Goal: Task Accomplishment & Management: Manage account settings

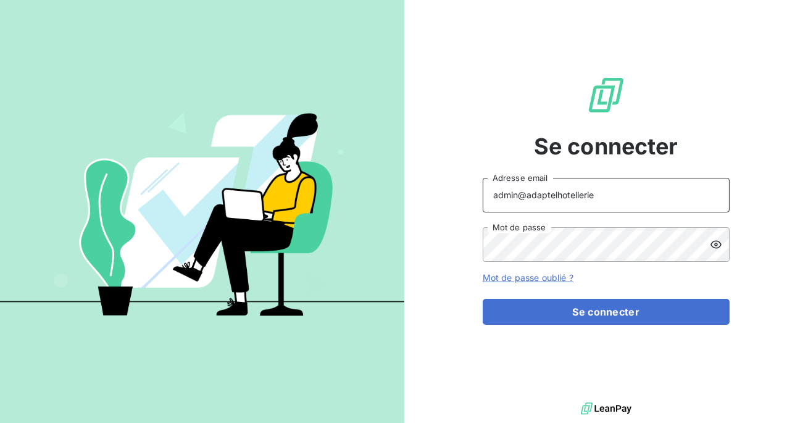
drag, startPoint x: 607, startPoint y: 189, endPoint x: 546, endPoint y: 191, distance: 61.1
click at [545, 191] on input "admin@adaptelhotellerie" at bounding box center [605, 195] width 247 height 35
click at [607, 202] on input "admin@adaptelhotellerie" at bounding box center [605, 195] width 247 height 35
drag, startPoint x: 605, startPoint y: 199, endPoint x: 524, endPoint y: 192, distance: 81.2
click at [524, 192] on input "admin@adaptelhotellerie" at bounding box center [605, 195] width 247 height 35
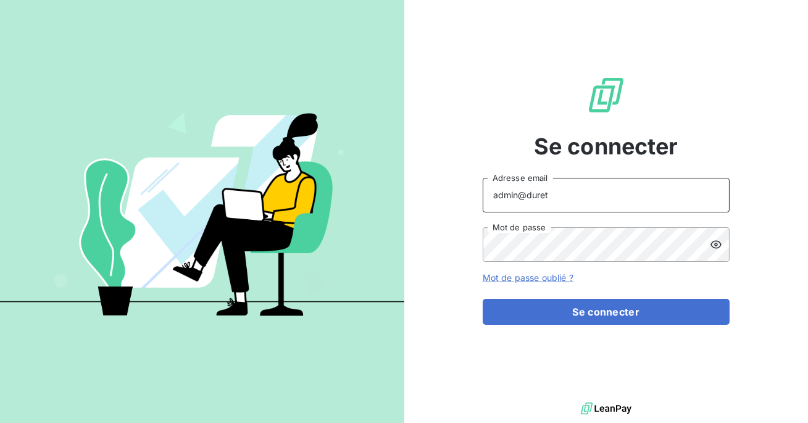
type input "admin@duretelec"
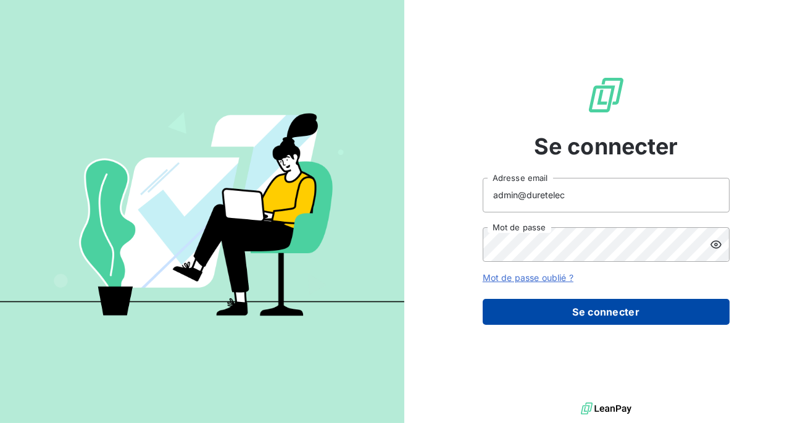
click at [555, 306] on button "Se connecter" at bounding box center [605, 312] width 247 height 26
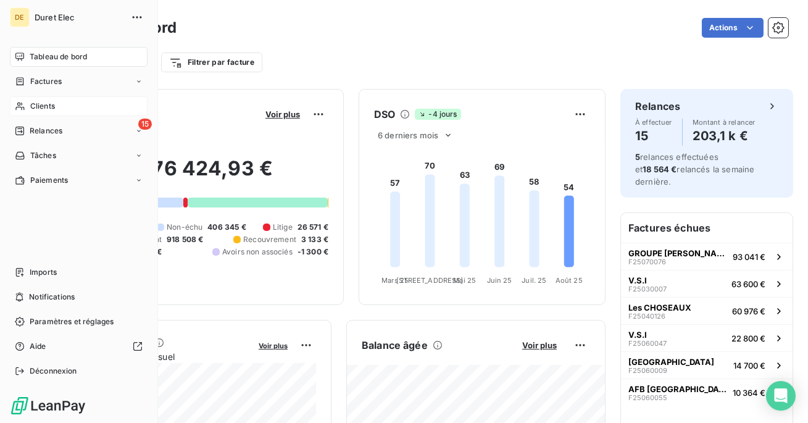
click at [45, 109] on span "Clients" at bounding box center [42, 106] width 25 height 11
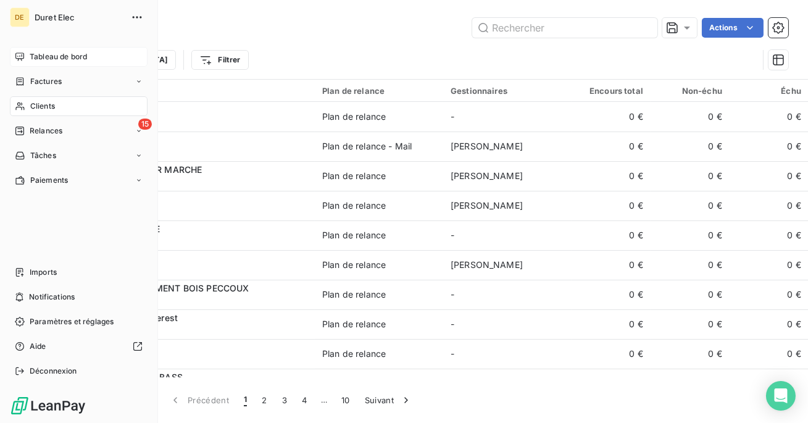
click at [43, 51] on span "Tableau de bord" at bounding box center [58, 56] width 57 height 11
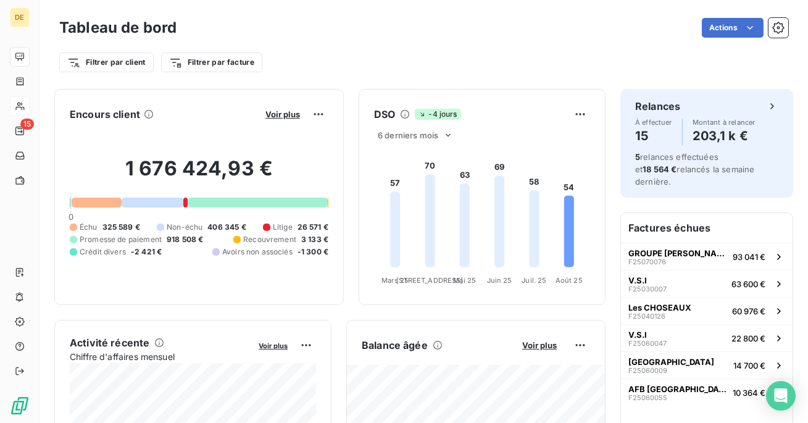
click at [280, 119] on button "Voir plus" at bounding box center [283, 114] width 42 height 11
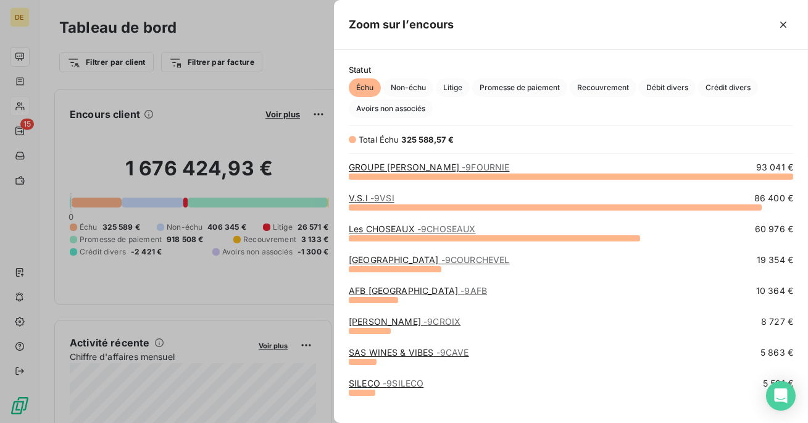
scroll to position [247, 473]
click at [729, 81] on span "Crédit divers" at bounding box center [728, 87] width 60 height 19
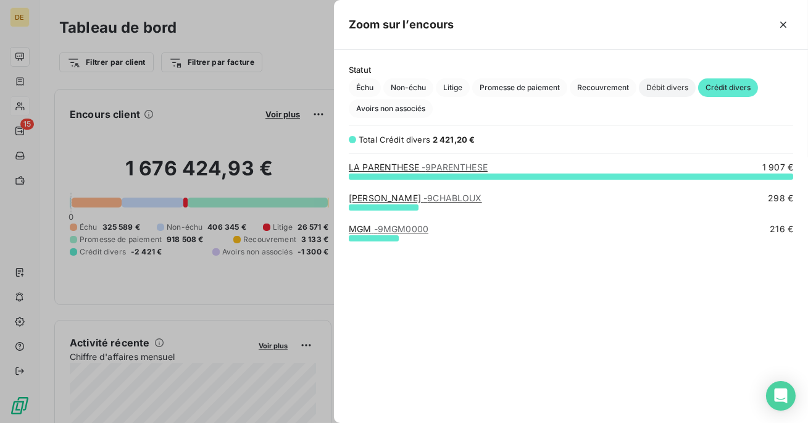
click at [673, 88] on span "Débit divers" at bounding box center [667, 87] width 57 height 19
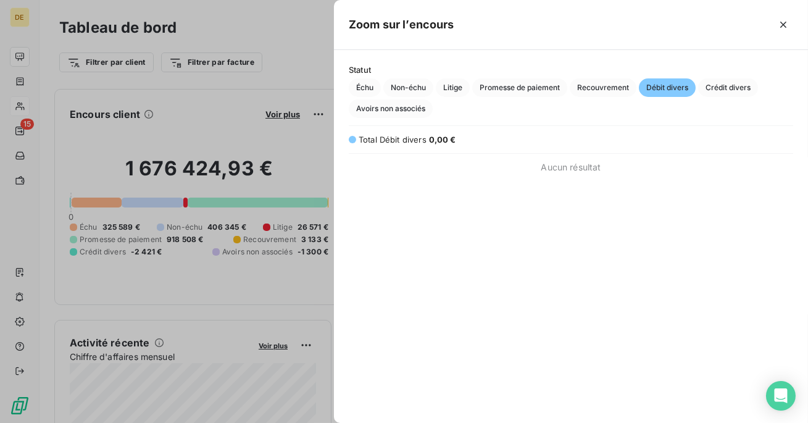
click at [23, 374] on div at bounding box center [404, 211] width 808 height 423
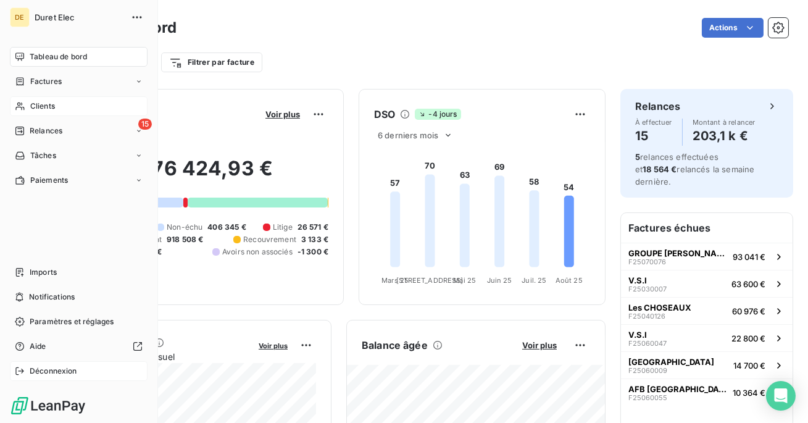
click at [17, 369] on icon at bounding box center [20, 371] width 10 height 10
